Goal: Navigation & Orientation: Find specific page/section

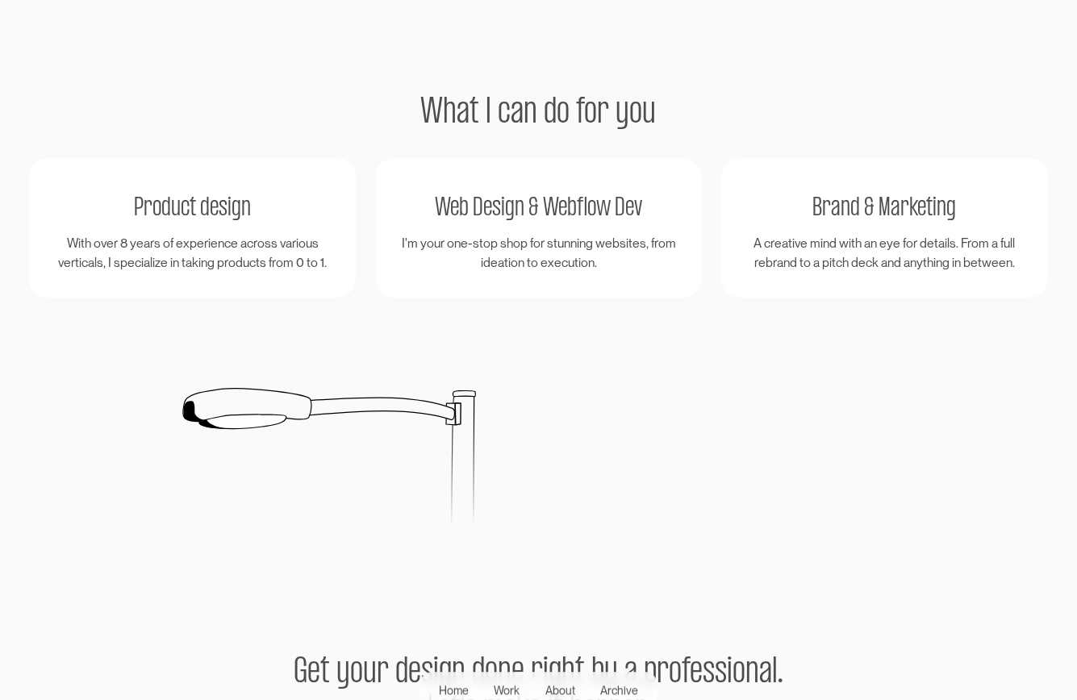
scroll to position [2662, 0]
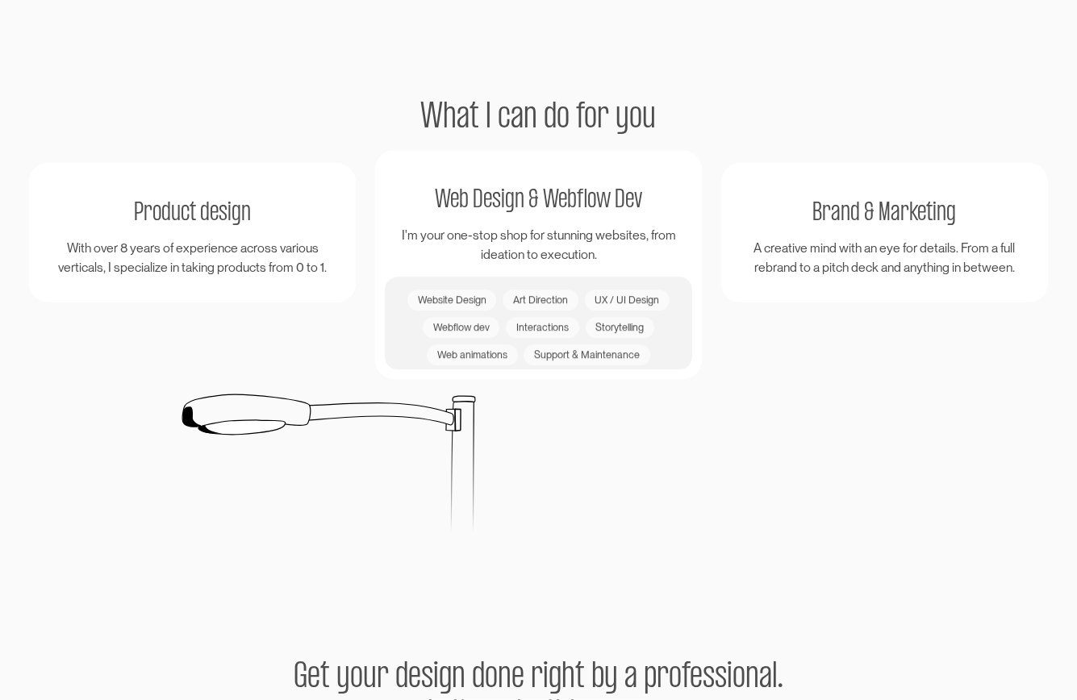
click at [457, 293] on div "Website Design" at bounding box center [451, 300] width 89 height 21
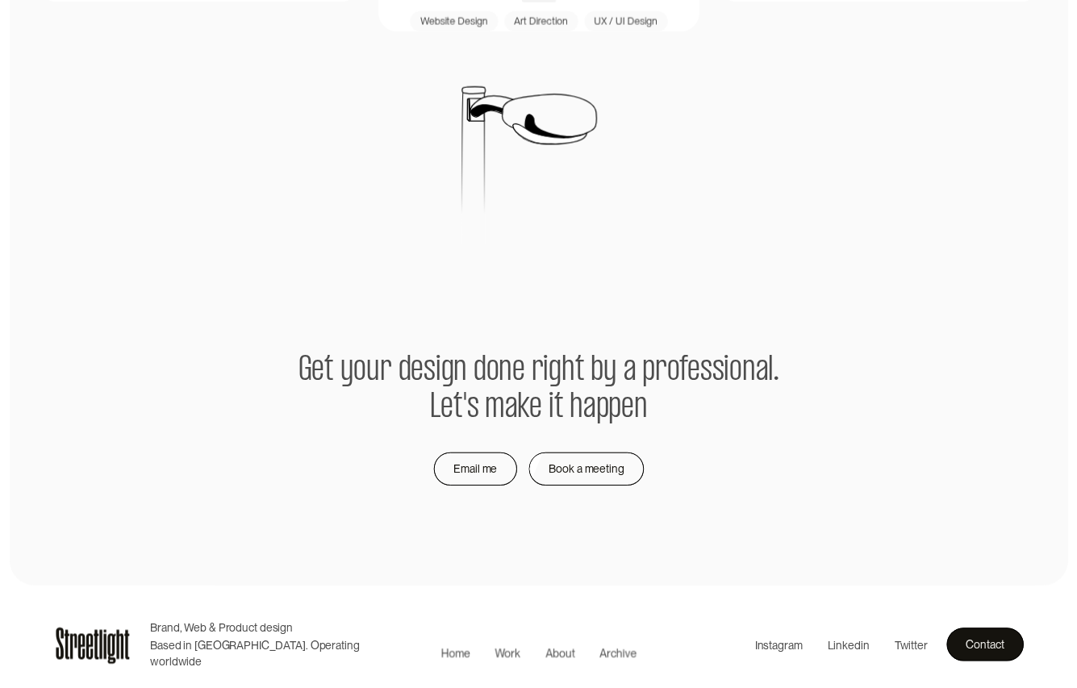
scroll to position [2965, 0]
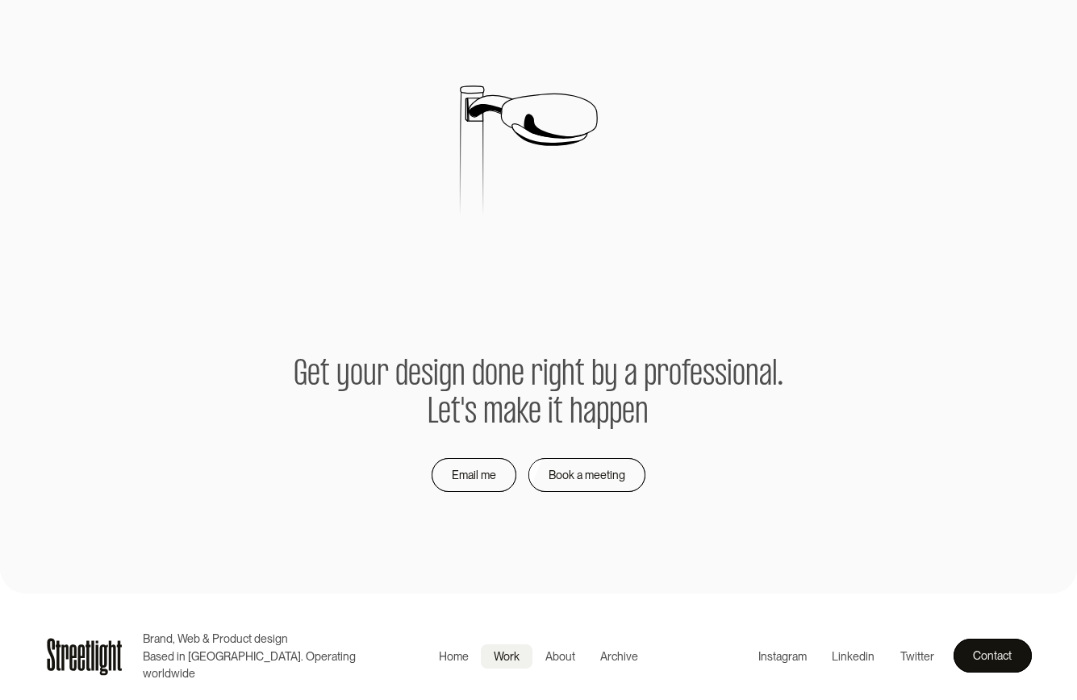
click at [509, 653] on div "Work" at bounding box center [507, 656] width 26 height 17
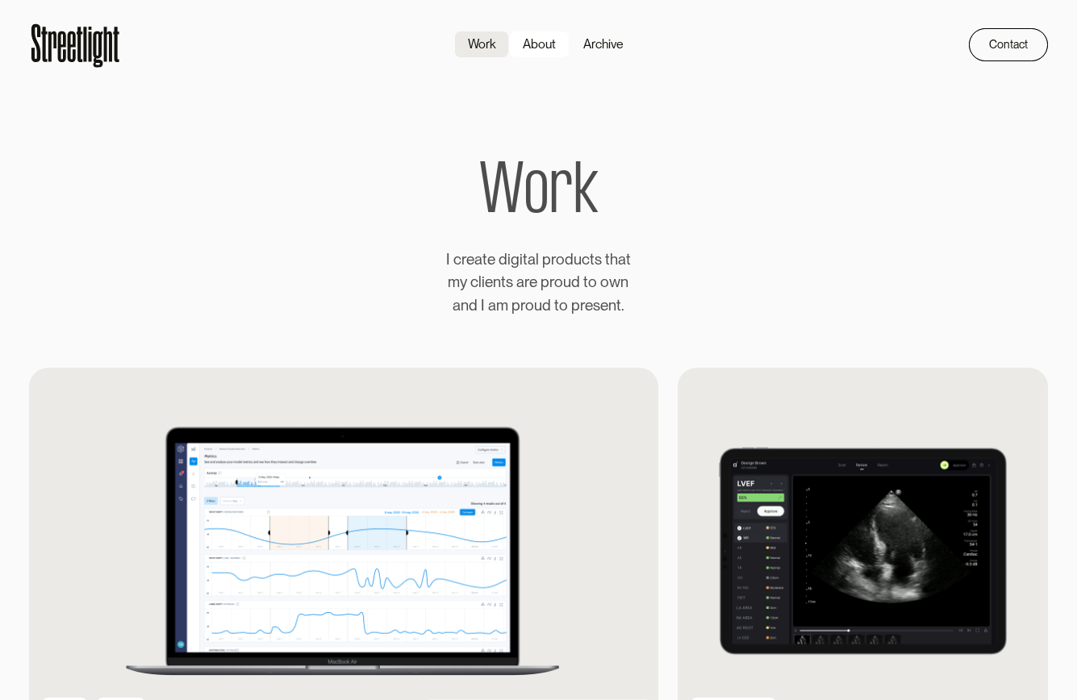
click at [537, 45] on div "About" at bounding box center [539, 44] width 33 height 19
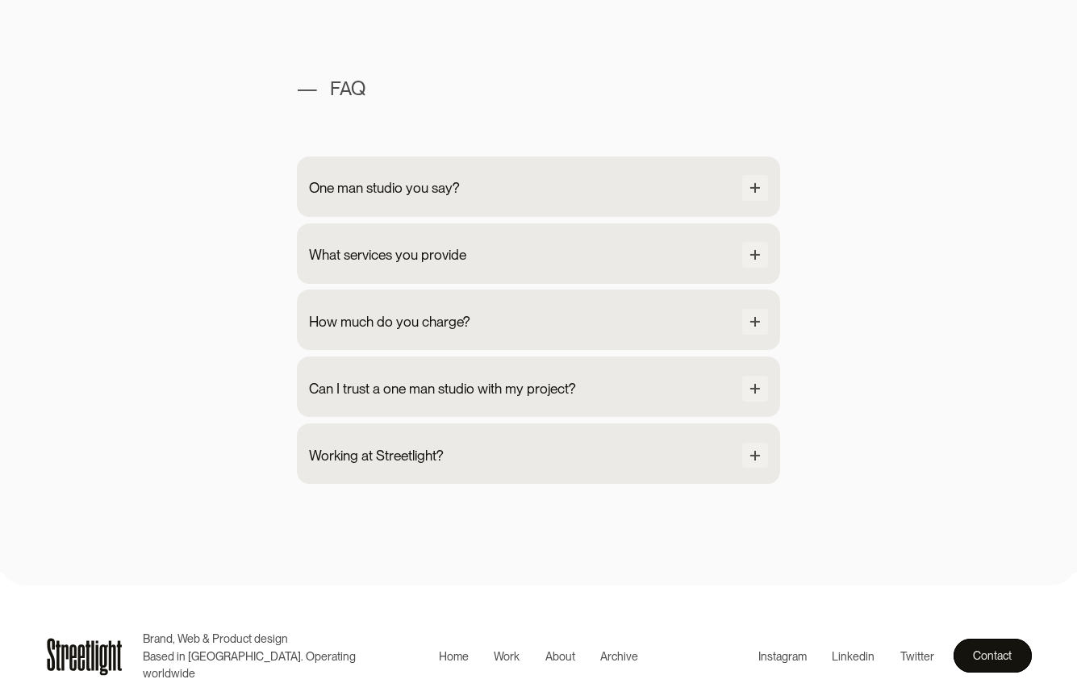
scroll to position [1495, 0]
